Goal: Task Accomplishment & Management: Manage account settings

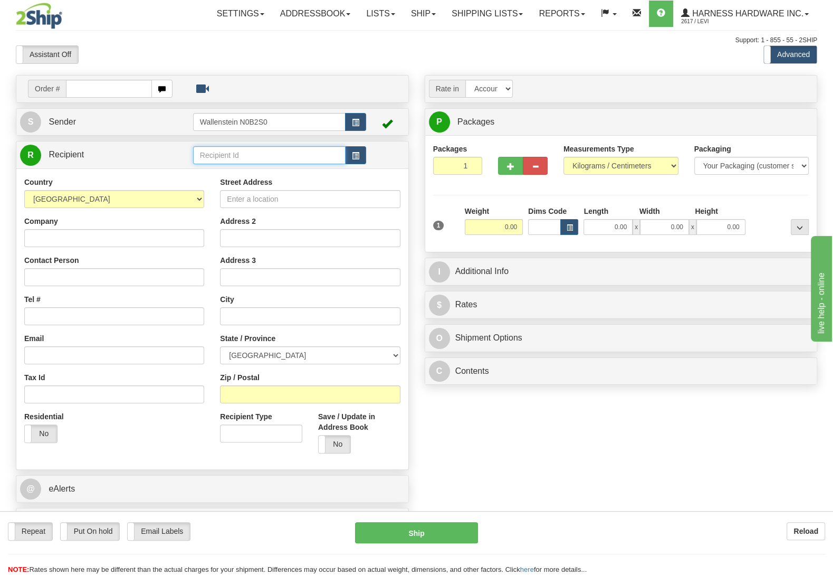
click at [218, 160] on input "text" at bounding box center [269, 155] width 153 height 18
click at [221, 182] on div "ELH" at bounding box center [266, 187] width 141 height 12
type input "ELH"
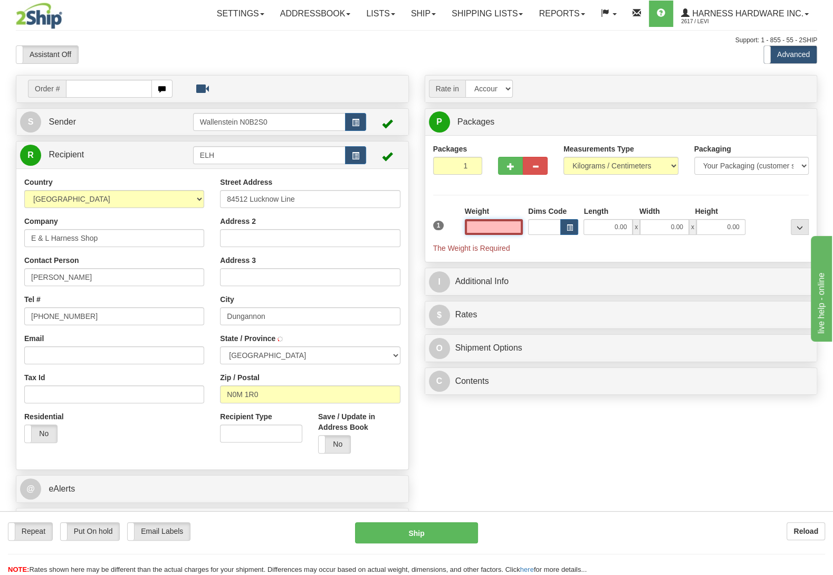
type input "DUNGANNON"
click at [501, 232] on input "text" at bounding box center [494, 227] width 58 height 16
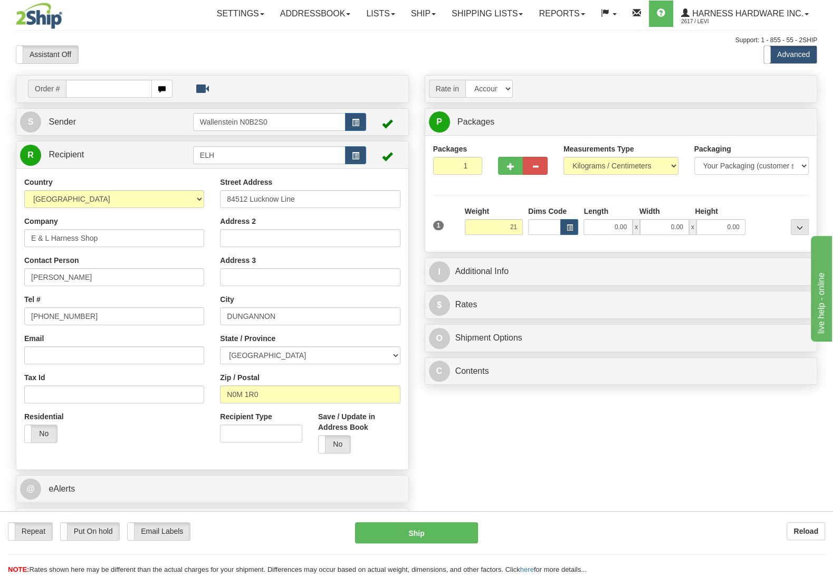
type input "21.00"
click at [742, 205] on div "Packages 1 1 Measurements Type" at bounding box center [621, 194] width 376 height 100
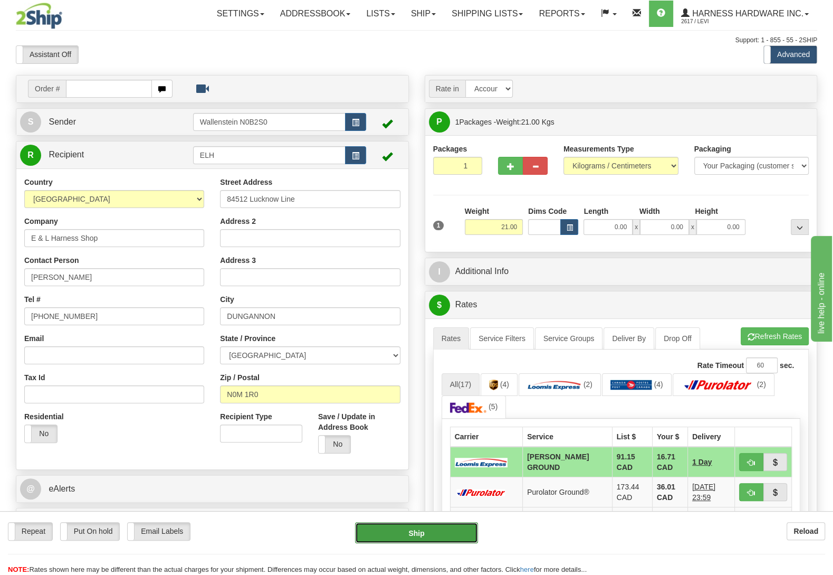
click at [440, 538] on button "Ship" at bounding box center [416, 532] width 123 height 21
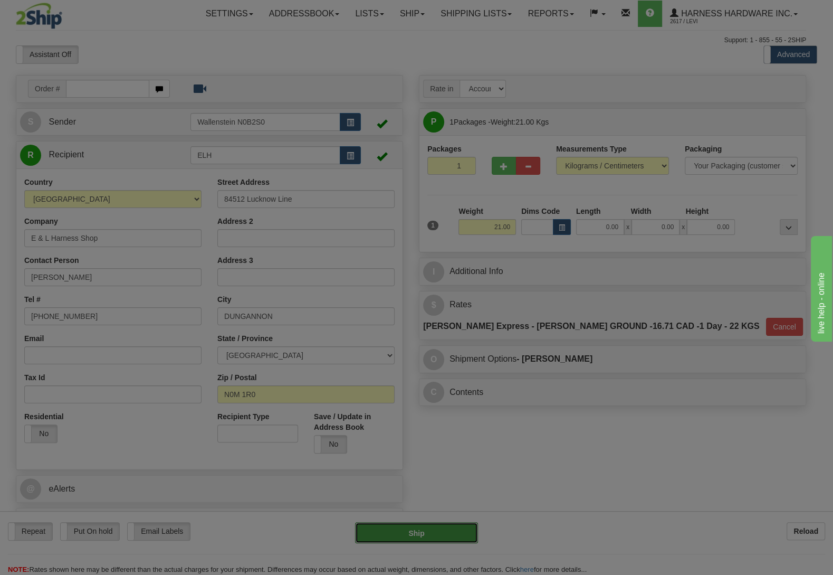
type input "DD"
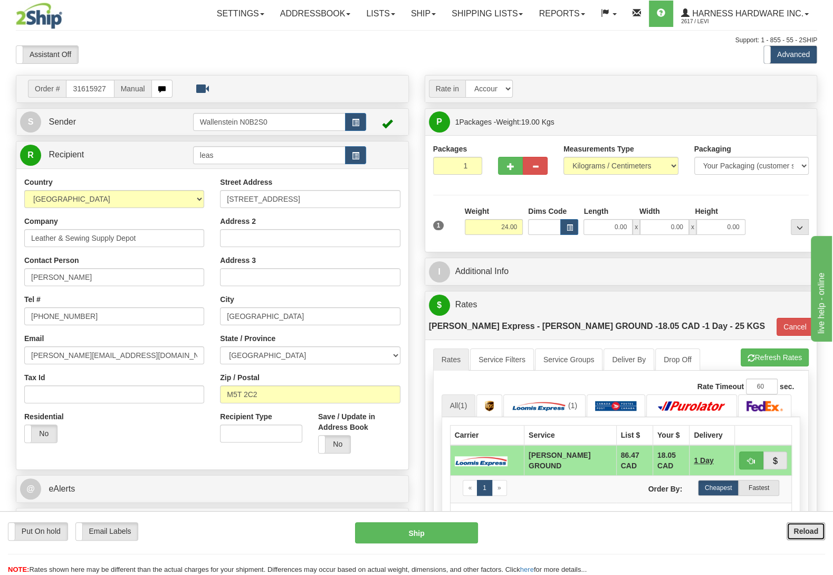
click at [794, 532] on button "Reload" at bounding box center [806, 531] width 39 height 18
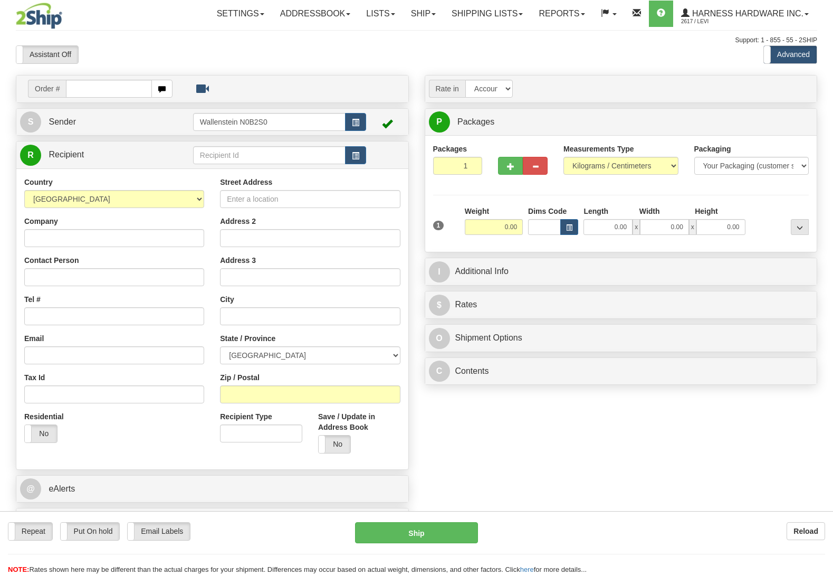
click at [245, 159] on input "text" at bounding box center [269, 155] width 153 height 18
drag, startPoint x: 0, startPoint y: 0, endPoint x: 244, endPoint y: 156, distance: 289.8
click at [244, 157] on input "text" at bounding box center [269, 155] width 153 height 18
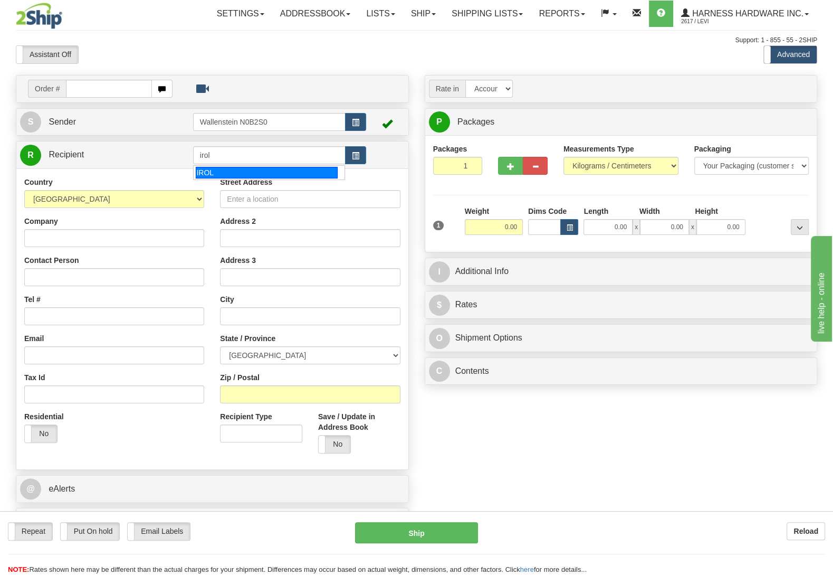
type input "irol"
click at [243, 181] on div "Country AFGHANISTAN ALAND ISLANDS ALBANIA ALGERIA AMERICAN SAMOA ANDORRA ANGOLA…" at bounding box center [212, 318] width 392 height 301
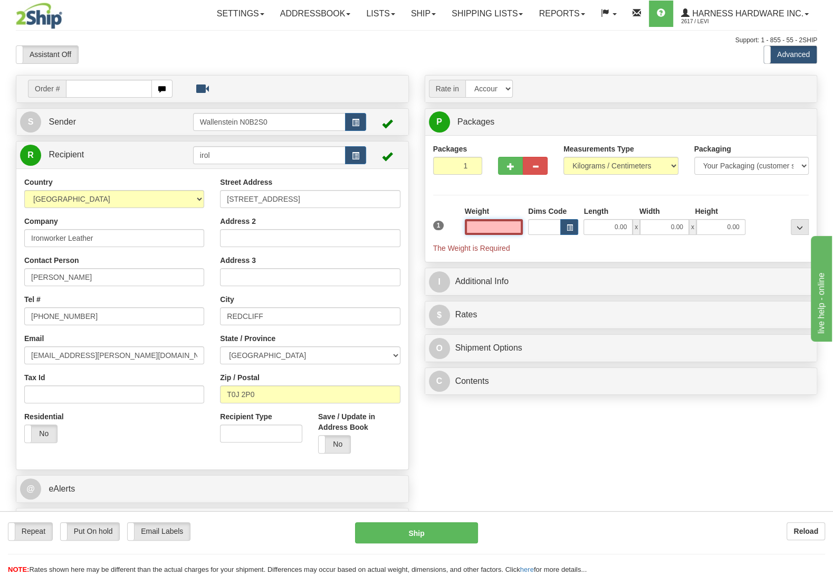
click at [488, 232] on input "text" at bounding box center [494, 227] width 58 height 16
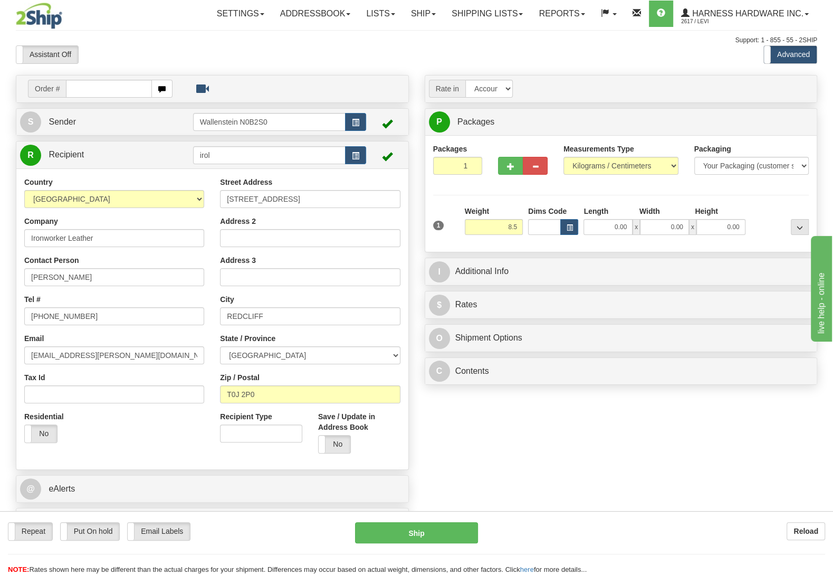
type input "8.50"
click at [761, 212] on div at bounding box center [779, 220] width 63 height 29
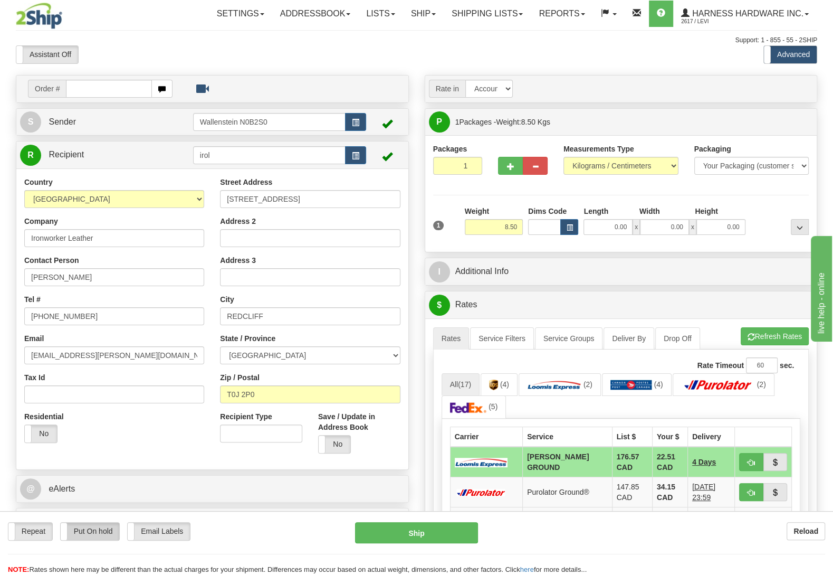
click at [99, 527] on label "Put On hold" at bounding box center [90, 531] width 59 height 17
click at [385, 531] on button "Hold" at bounding box center [416, 532] width 123 height 21
type input "DD"
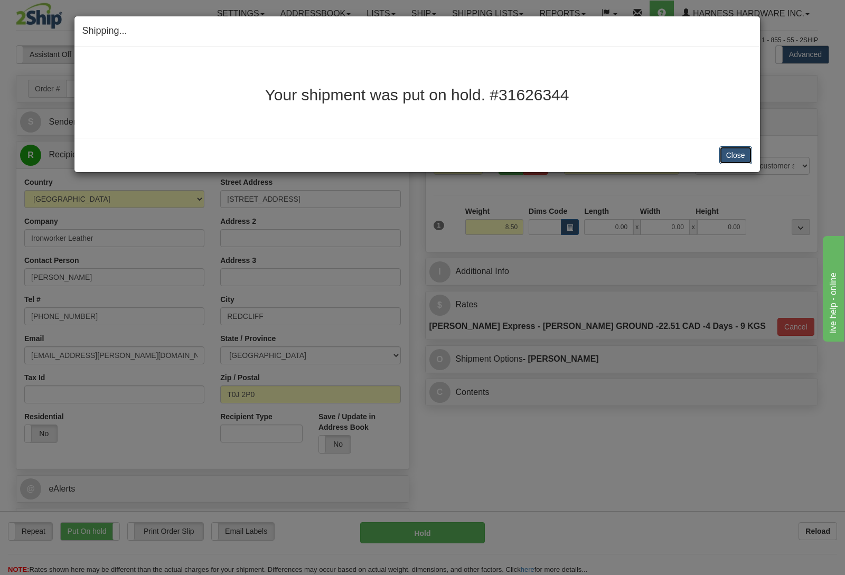
click at [734, 154] on button "Close" at bounding box center [735, 155] width 33 height 18
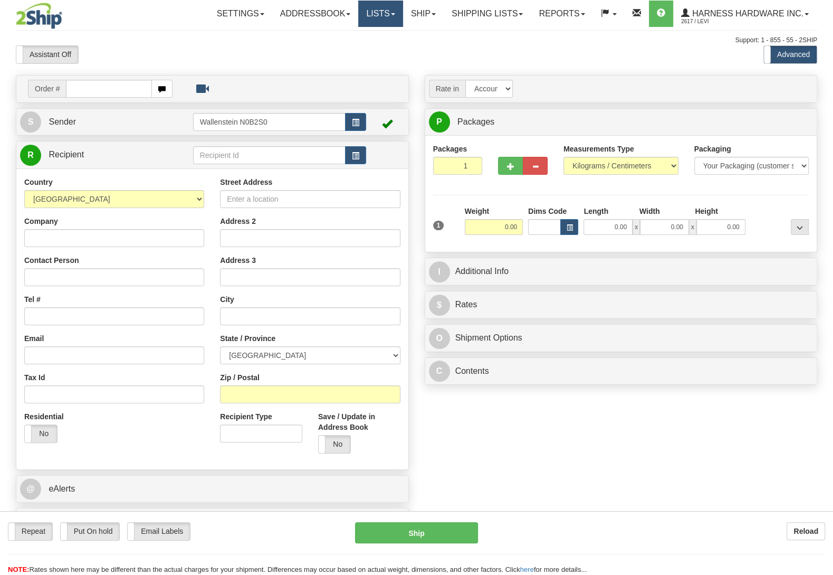
click at [365, 12] on link "Lists" at bounding box center [380, 14] width 44 height 26
drag, startPoint x: 404, startPoint y: 17, endPoint x: 406, endPoint y: 27, distance: 9.7
click at [405, 17] on link "Ship" at bounding box center [423, 14] width 41 height 26
click at [402, 54] on span "OnHold / Order Queue" at bounding box center [395, 50] width 74 height 8
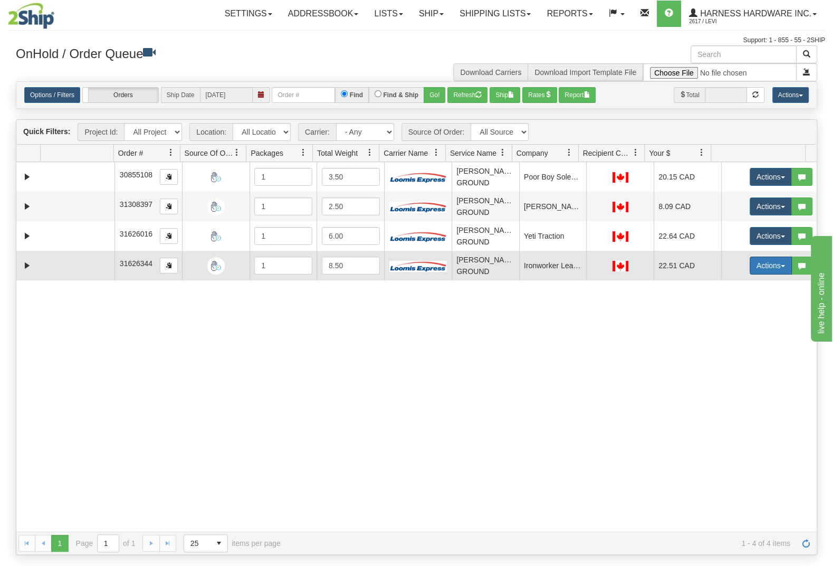
click at [750, 272] on button "Actions" at bounding box center [771, 266] width 42 height 18
click at [738, 327] on link "Ship" at bounding box center [749, 327] width 84 height 14
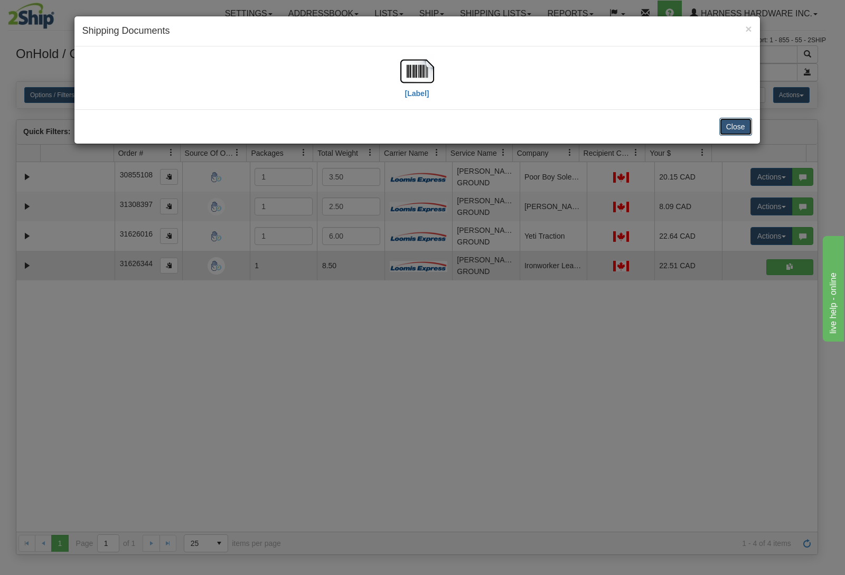
click at [736, 124] on button "Close" at bounding box center [735, 127] width 33 height 18
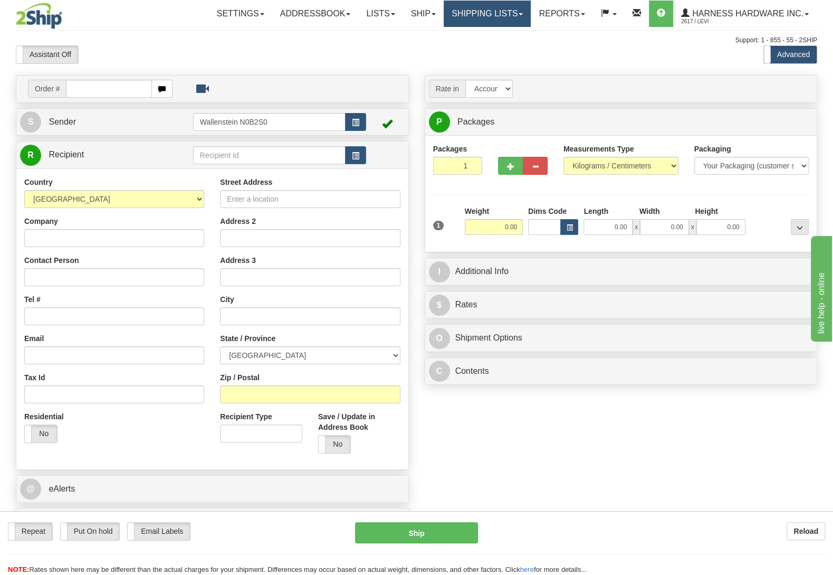
click at [465, 19] on link "Shipping lists" at bounding box center [487, 14] width 87 height 26
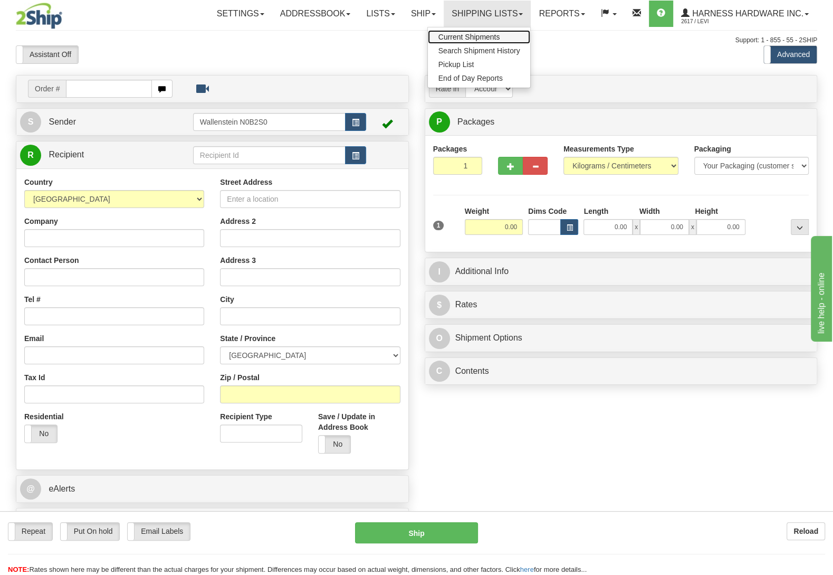
click at [466, 34] on span "Current Shipments" at bounding box center [470, 37] width 62 height 8
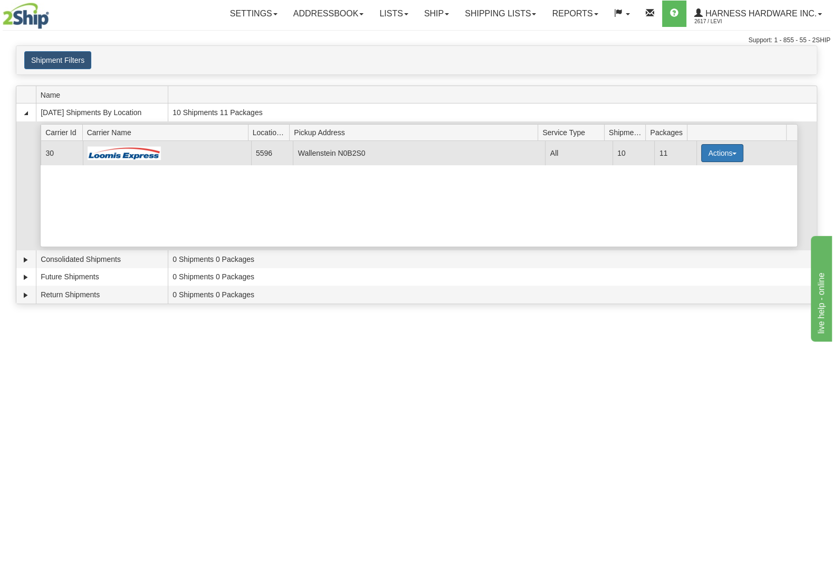
click at [712, 151] on button "Actions" at bounding box center [723, 153] width 42 height 18
click at [702, 180] on link "Details" at bounding box center [701, 173] width 84 height 14
